Goal: Complete application form

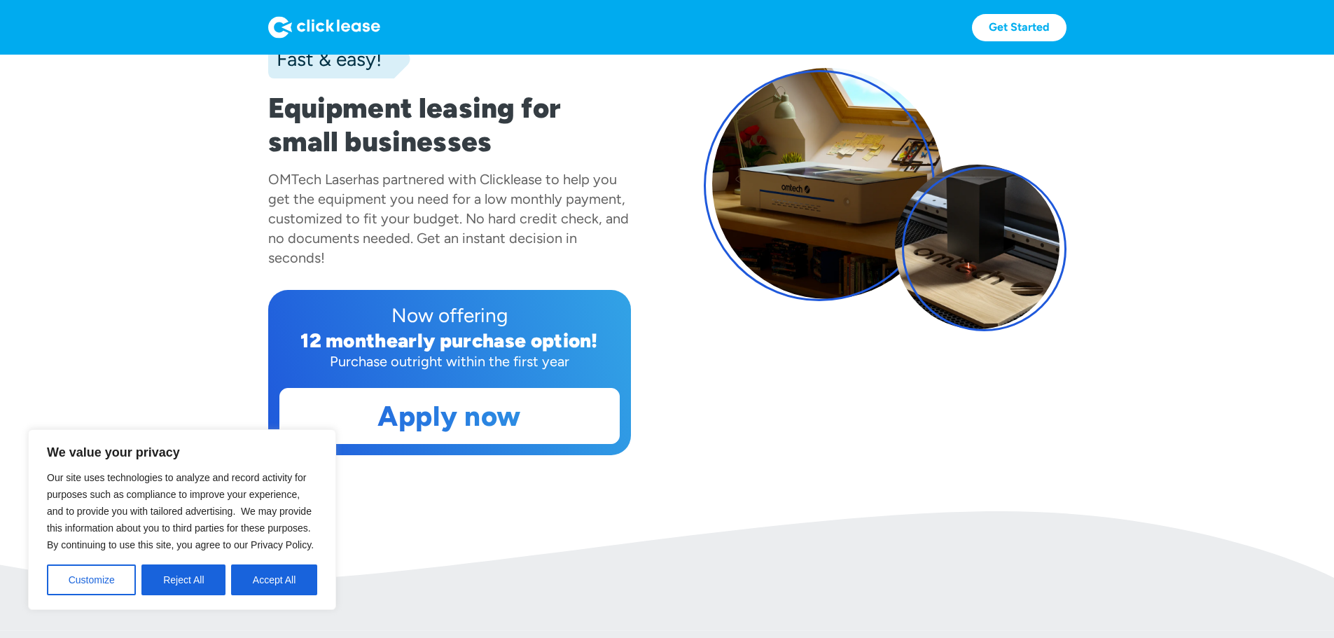
scroll to position [280, 0]
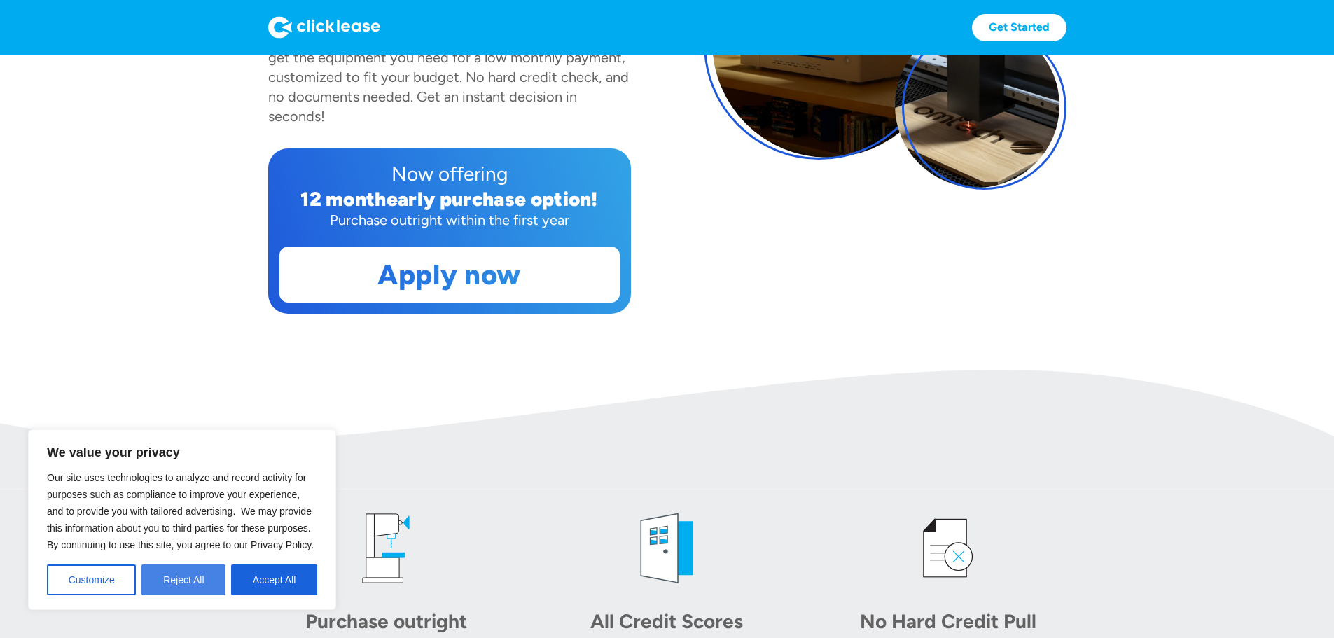
click at [177, 581] on button "Reject All" at bounding box center [183, 579] width 84 height 31
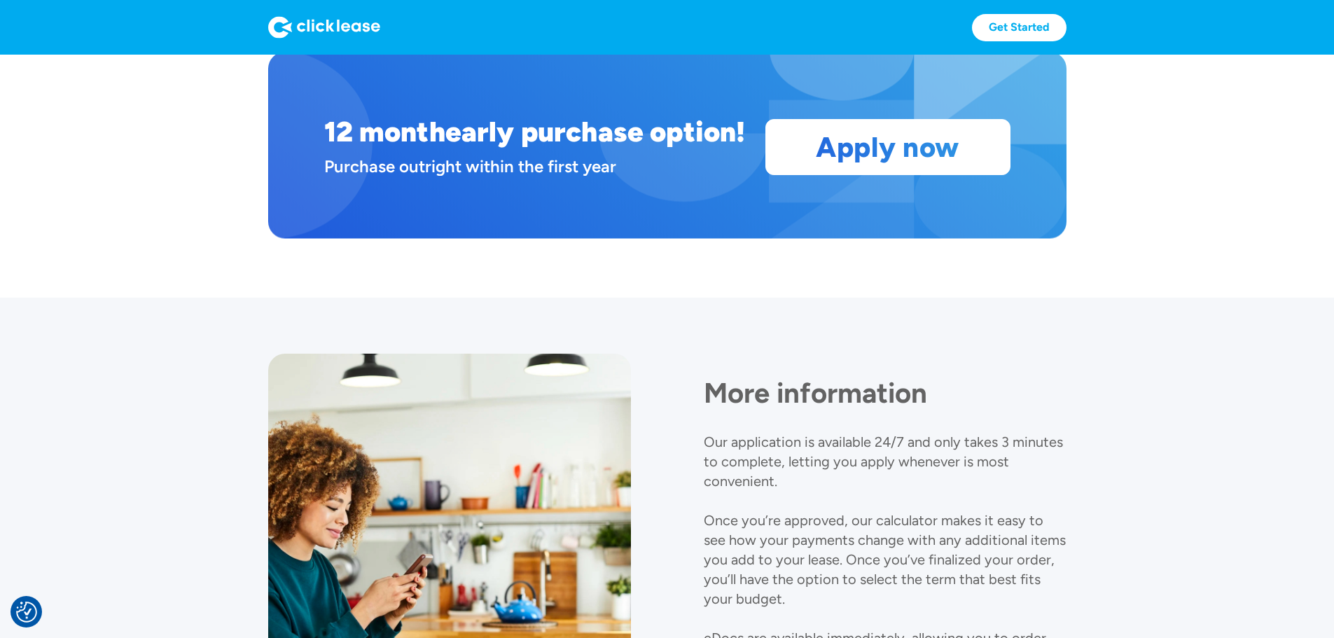
scroll to position [1264, 0]
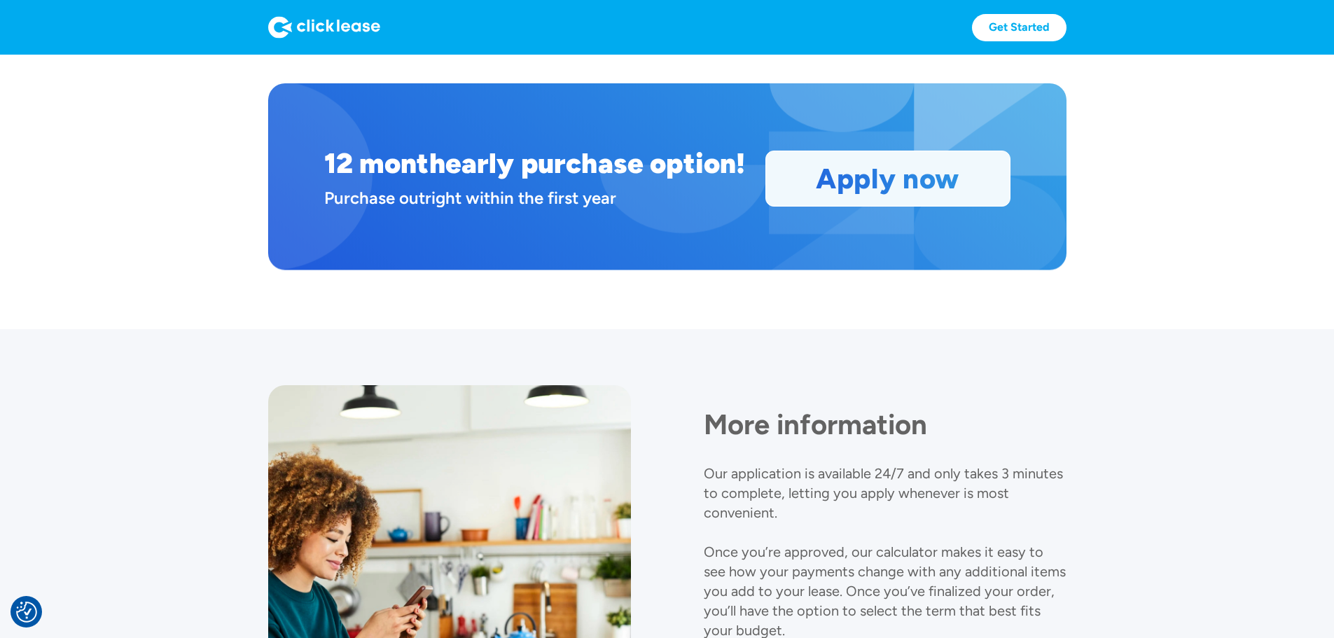
click at [985, 206] on link "Apply now" at bounding box center [888, 178] width 244 height 55
